Goal: Check status: Check status

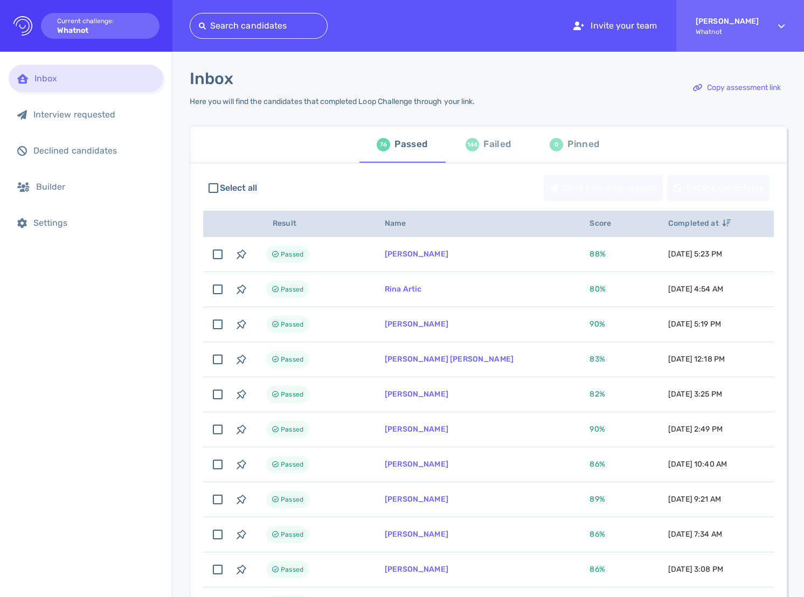
click at [290, 29] on div at bounding box center [259, 25] width 120 height 15
click at [290, 29] on div at bounding box center [293, 25] width 189 height 15
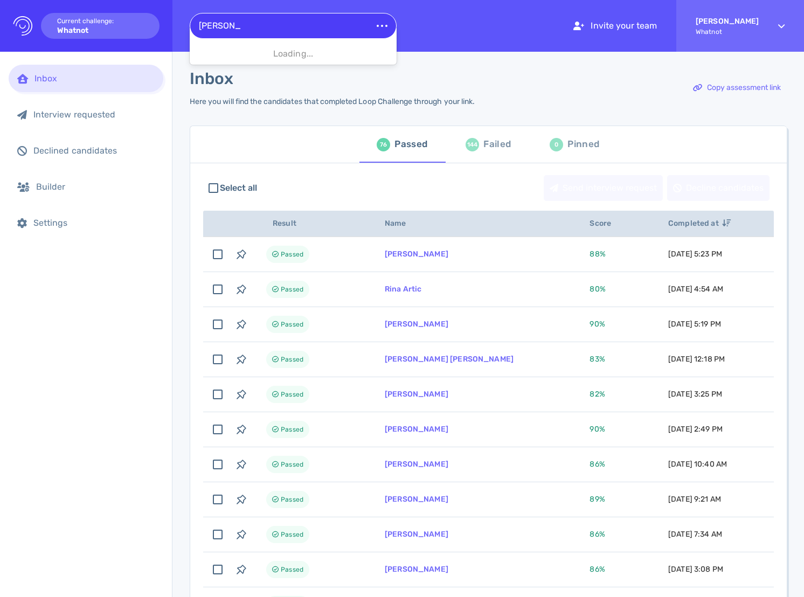
type input "Isaac Shaw"
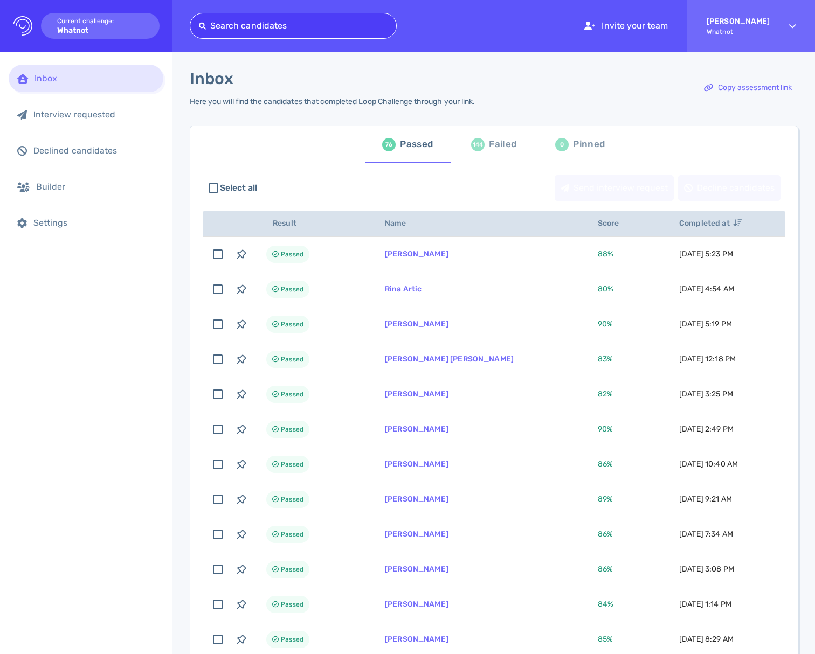
click at [492, 150] on div "Failed" at bounding box center [502, 144] width 27 height 16
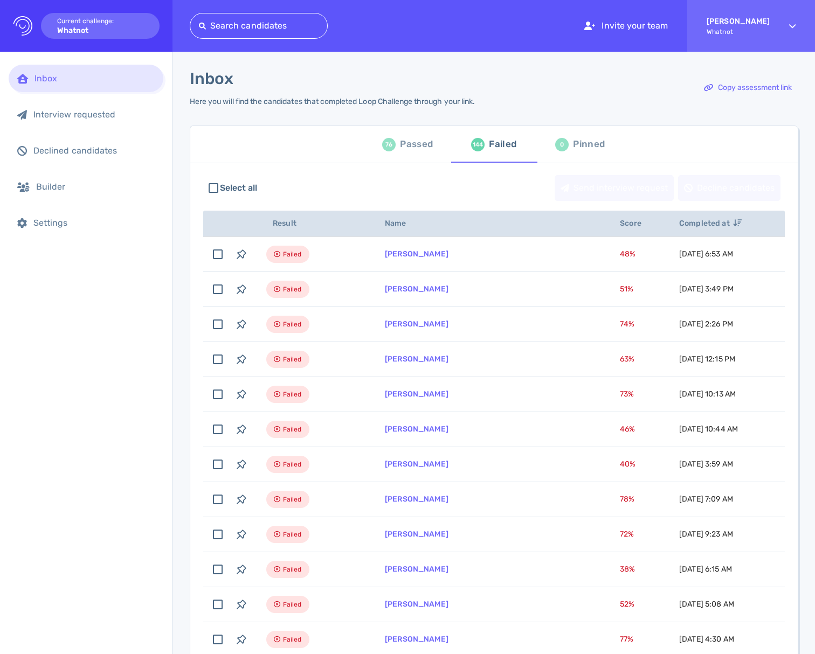
click at [394, 144] on div "76 Passed" at bounding box center [407, 144] width 51 height 30
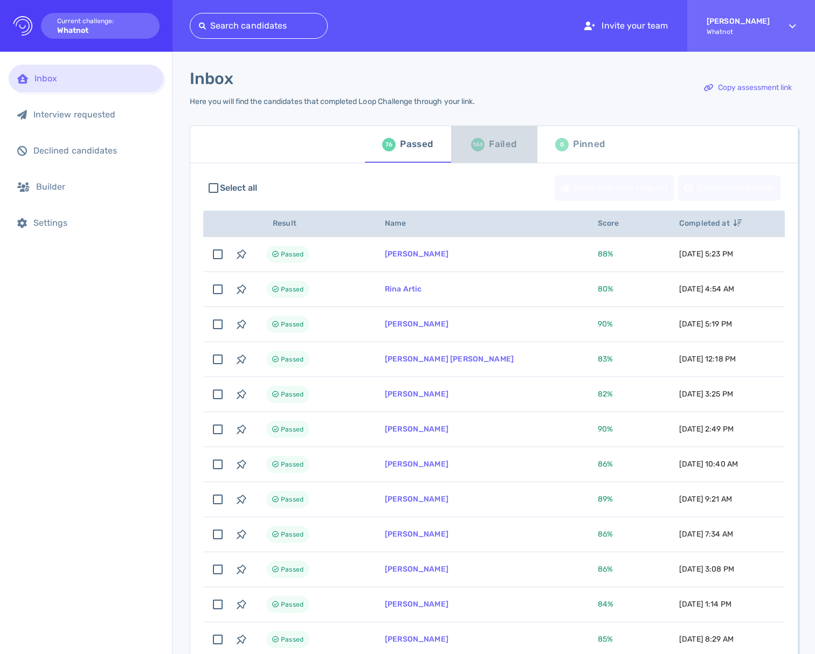
click at [481, 150] on div "144 Failed" at bounding box center [493, 144] width 45 height 30
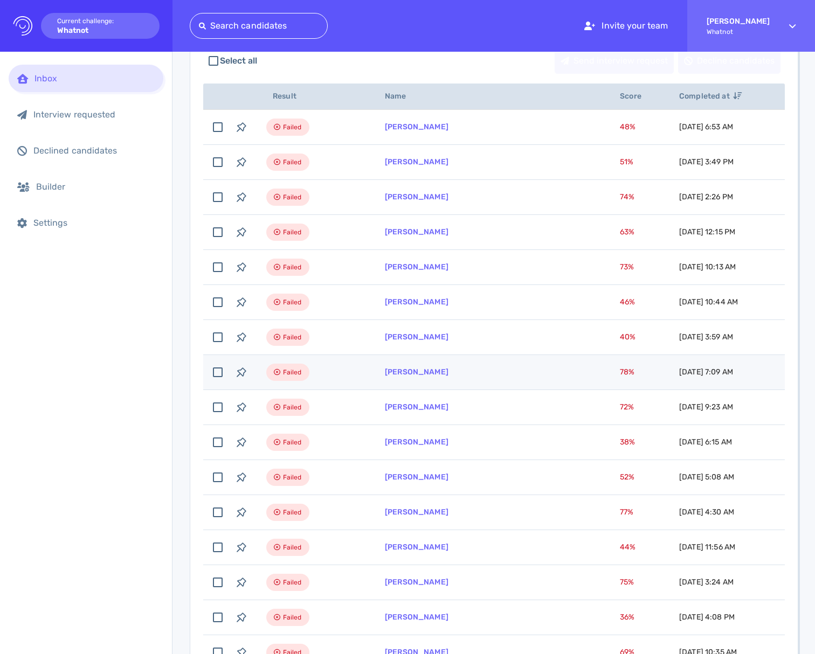
scroll to position [179, 0]
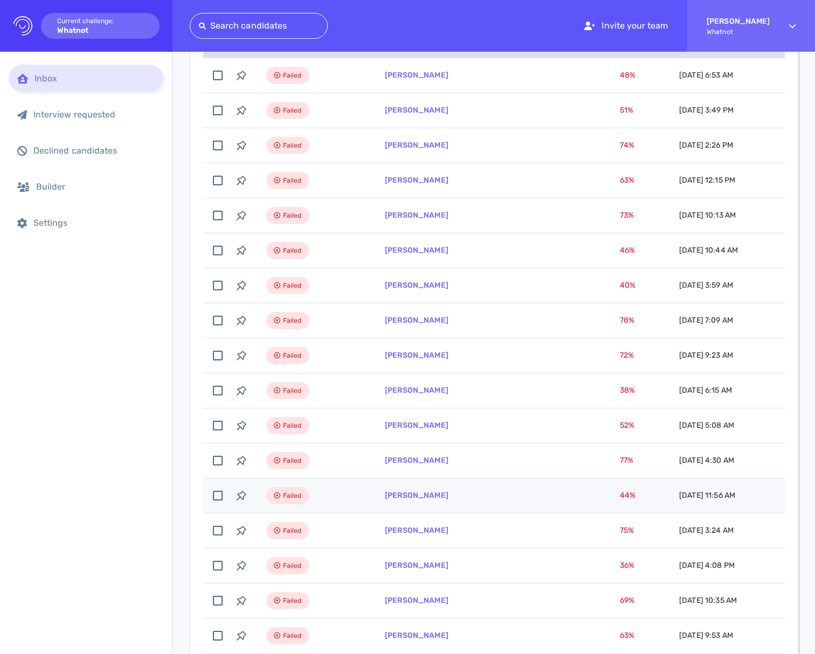
click at [491, 508] on td "Janya Richardson" at bounding box center [489, 495] width 235 height 35
click at [405, 506] on td "Janya Richardson" at bounding box center [489, 495] width 235 height 35
click at [405, 500] on td "Janya Richardson" at bounding box center [489, 495] width 235 height 35
checkbox input "true"
click at [422, 496] on link "Janya Richardson" at bounding box center [417, 495] width 64 height 9
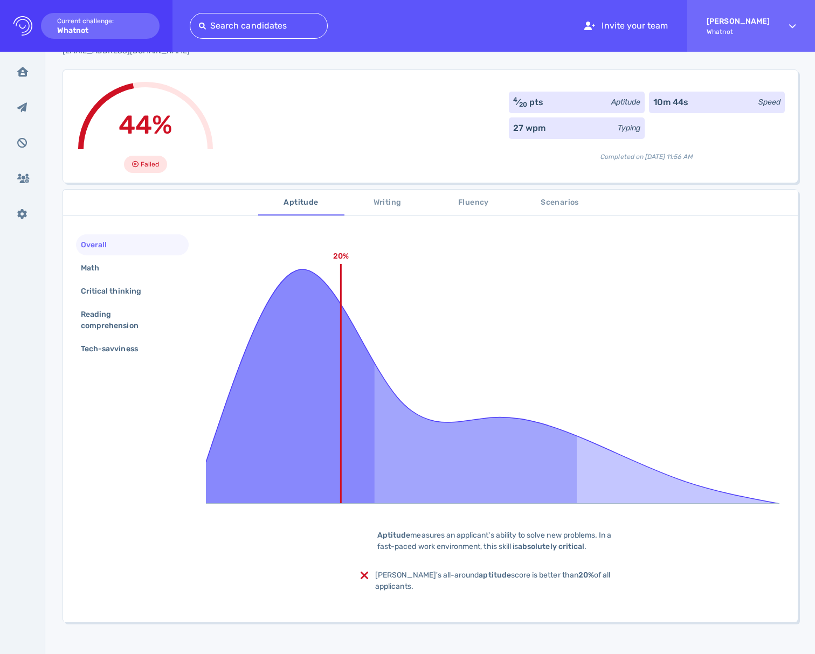
scroll to position [58, 0]
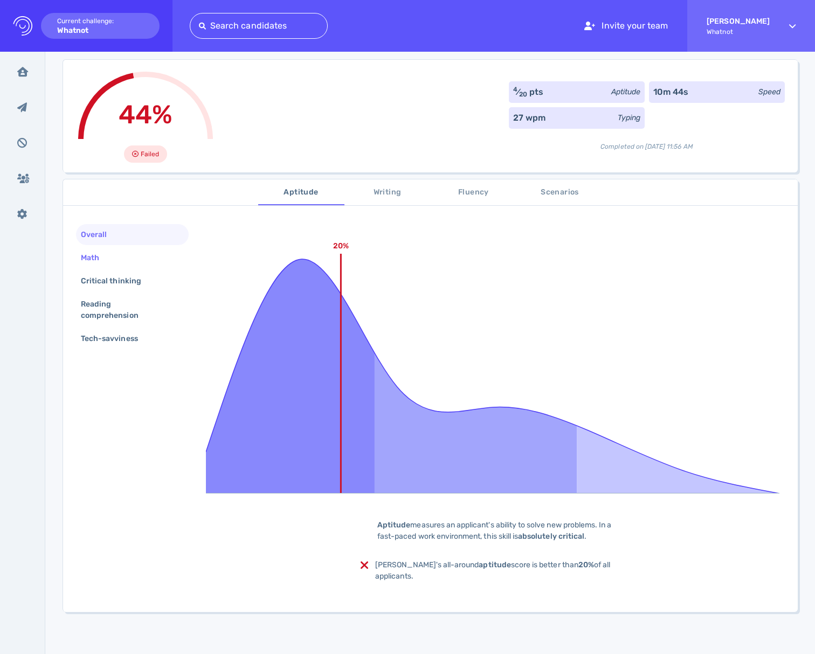
click at [98, 266] on div "Math" at bounding box center [132, 257] width 113 height 21
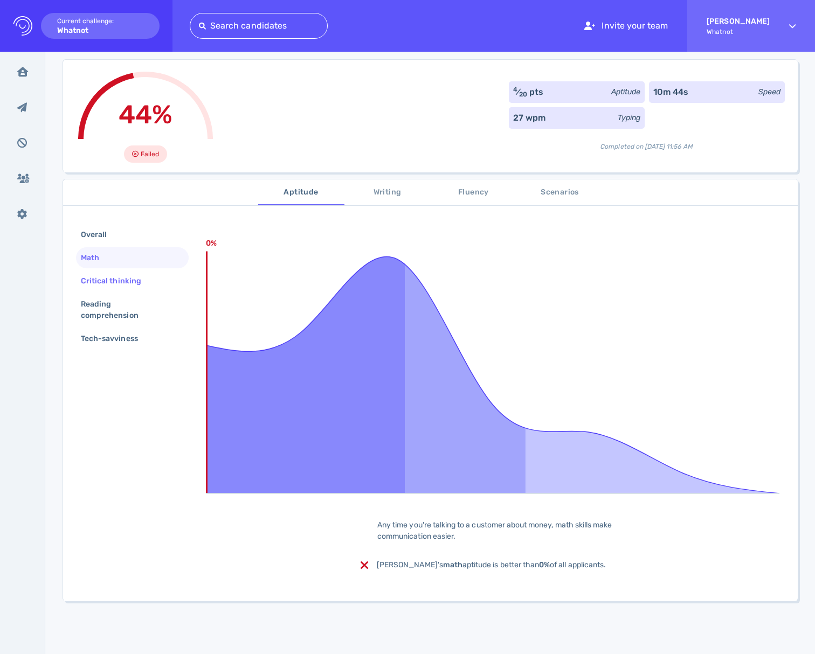
click at [94, 287] on div "Critical thinking" at bounding box center [116, 281] width 75 height 16
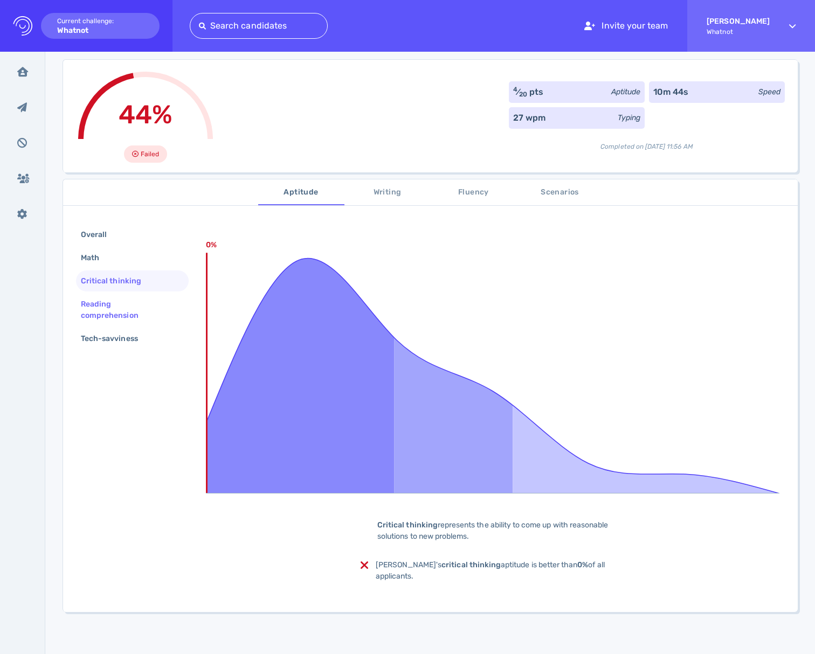
click at [94, 309] on div "Reading comprehension" at bounding box center [128, 309] width 99 height 27
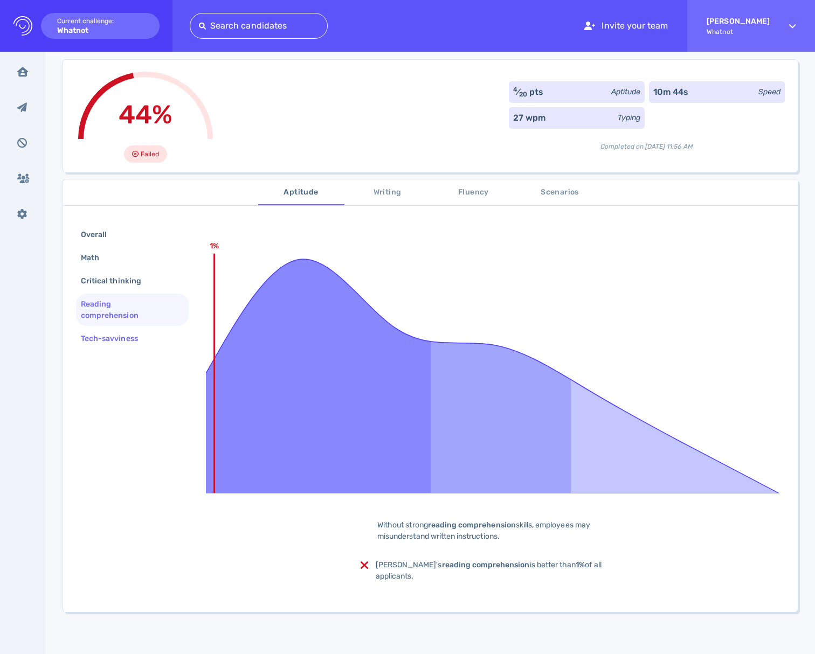
click at [97, 343] on div "Tech-savviness" at bounding box center [115, 339] width 72 height 16
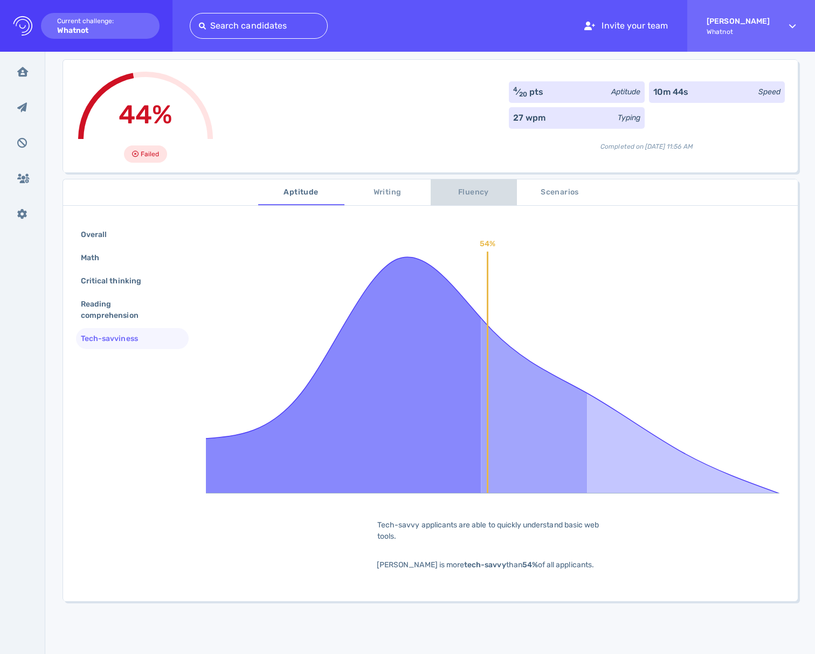
drag, startPoint x: 462, startPoint y: 195, endPoint x: 432, endPoint y: 201, distance: 30.9
click at [462, 195] on span "Fluency" at bounding box center [473, 192] width 73 height 13
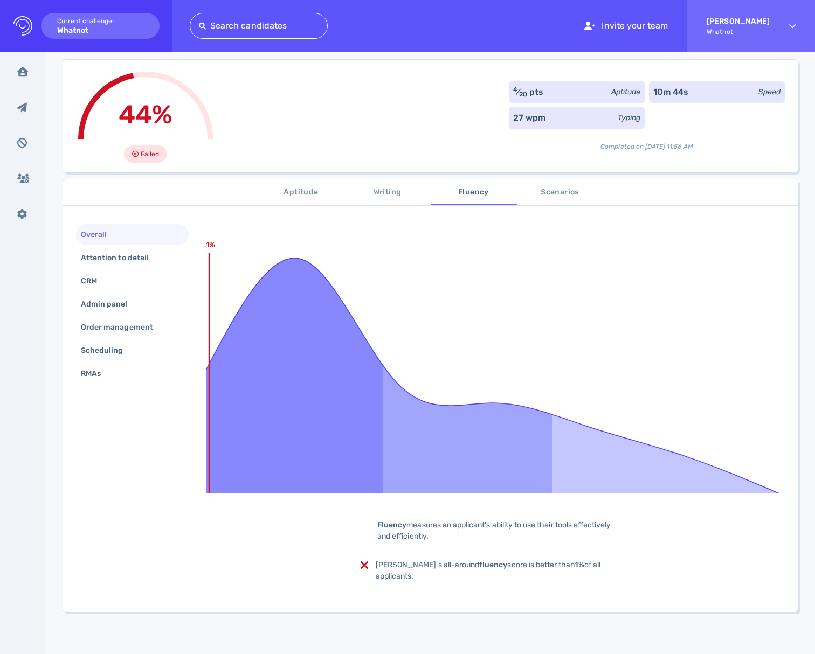
click at [379, 197] on span "Writing" at bounding box center [387, 192] width 73 height 13
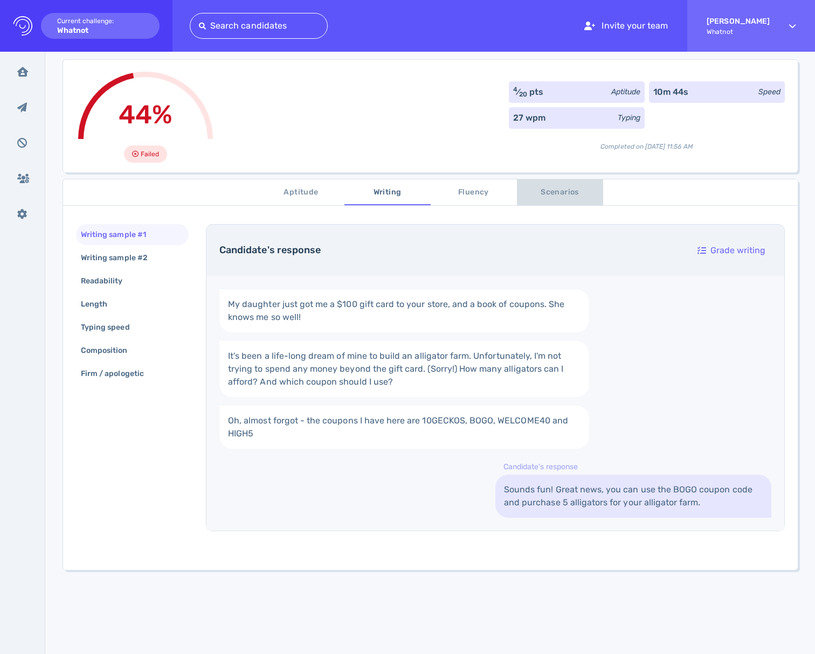
click at [550, 195] on span "Scenarios" at bounding box center [559, 192] width 73 height 13
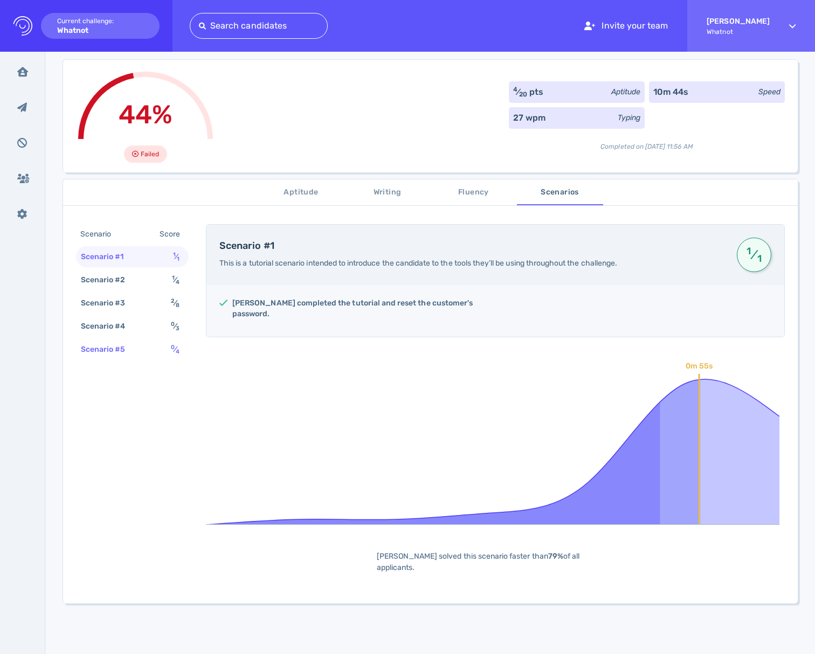
click at [157, 356] on div "Scenario #5 0 ⁄ 4" at bounding box center [132, 349] width 113 height 21
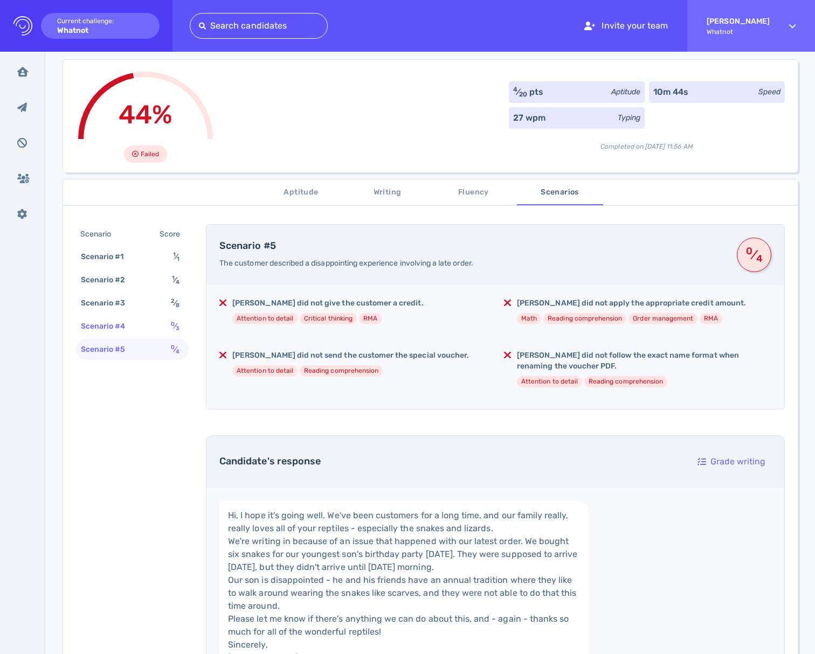
click at [167, 319] on div "Scenario #4 0 ⁄ 3" at bounding box center [132, 326] width 113 height 21
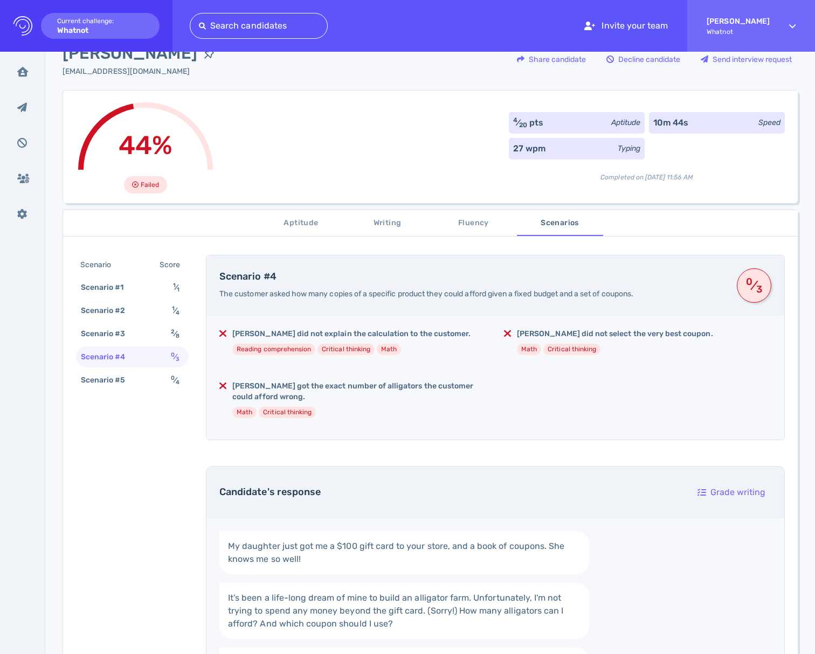
scroll to position [0, 0]
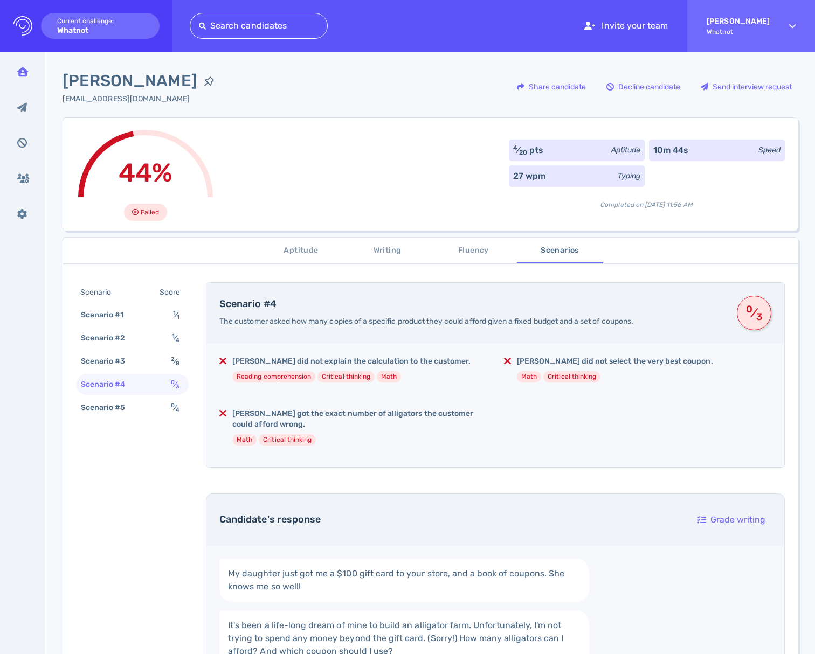
click at [17, 79] on div "Inbox" at bounding box center [23, 71] width 28 height 27
